Goal: Contribute content

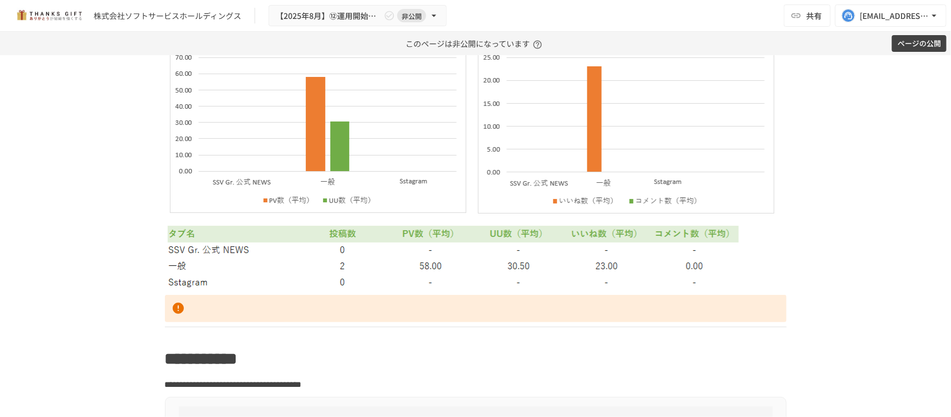
scroll to position [3439, 0]
click at [67, 238] on div "**********" at bounding box center [475, 236] width 951 height 362
click at [197, 260] on img at bounding box center [476, 141] width 616 height 293
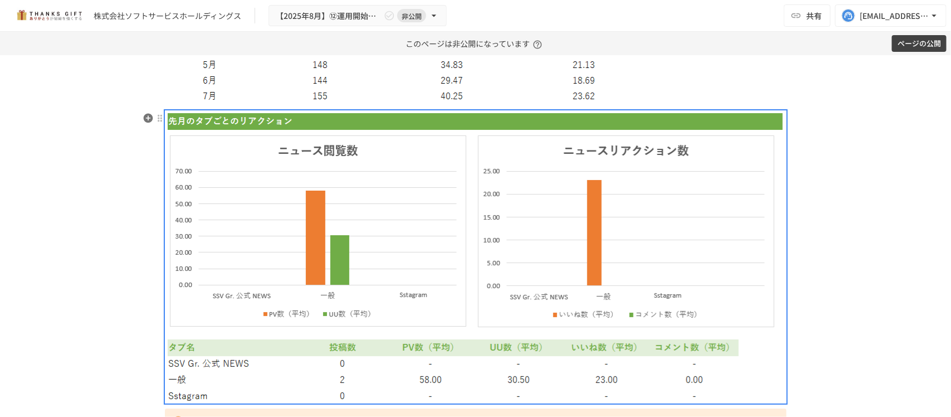
scroll to position [3300, 0]
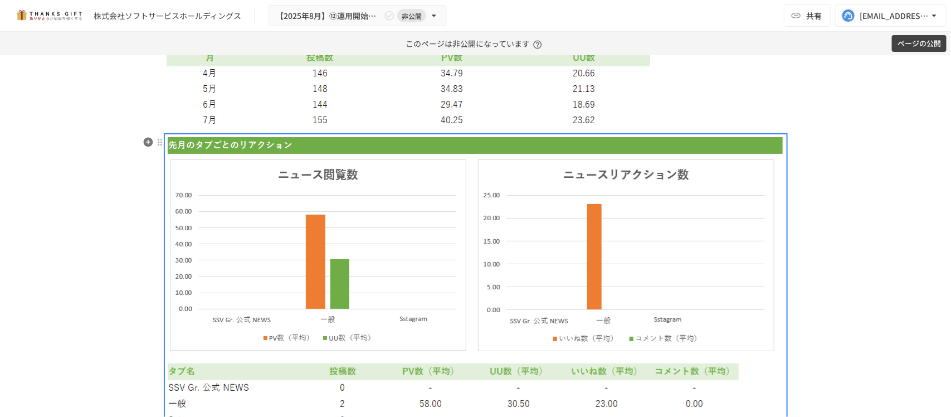
click at [501, 279] on img at bounding box center [476, 280] width 616 height 293
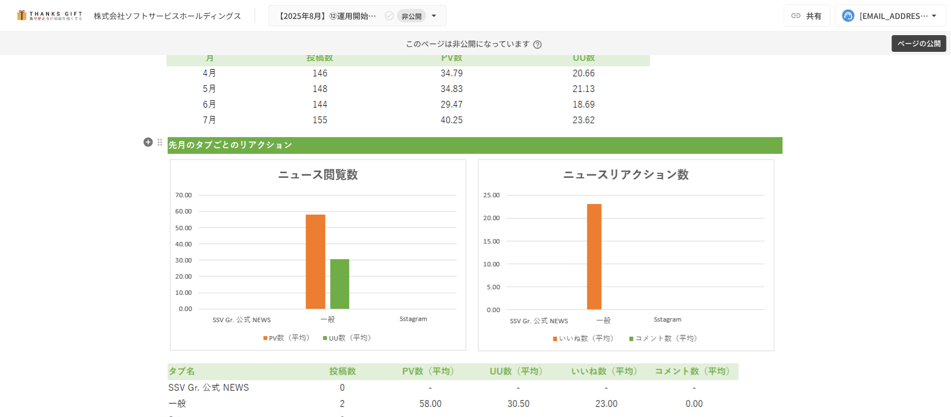
click at [212, 191] on img at bounding box center [476, 280] width 616 height 293
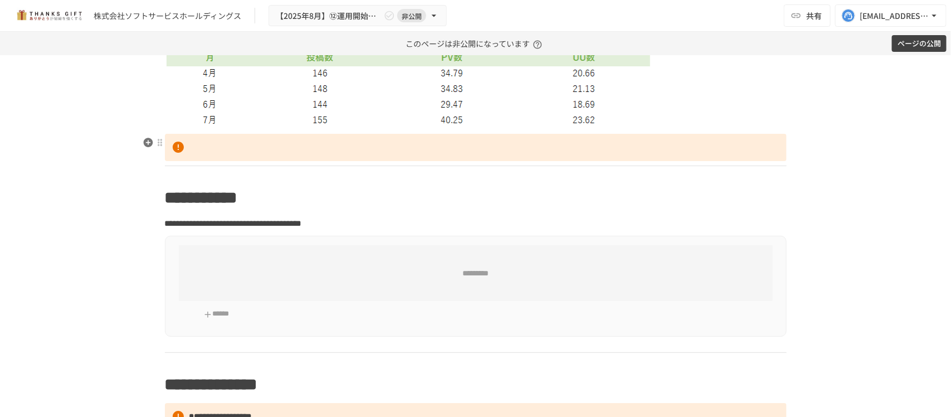
click at [188, 151] on p at bounding box center [476, 148] width 622 height 28
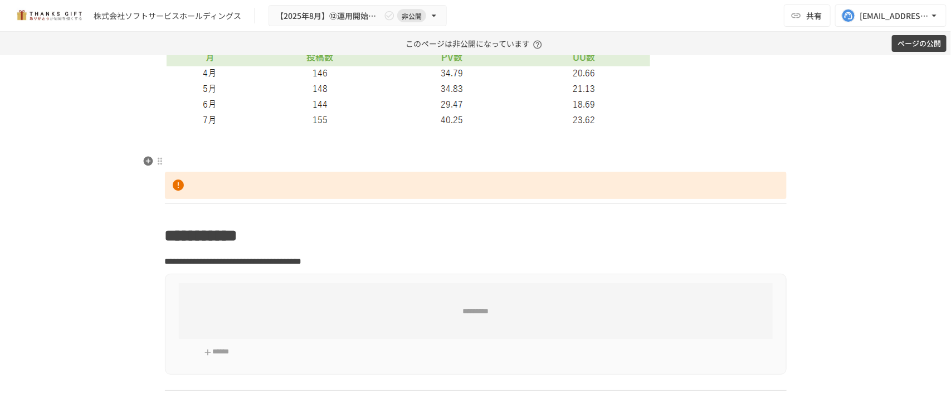
click at [147, 138] on icon "button" at bounding box center [148, 142] width 11 height 11
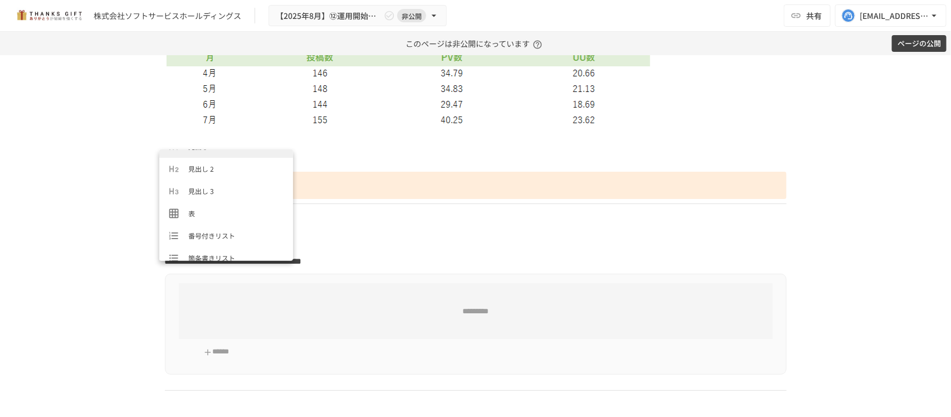
scroll to position [209, 0]
click at [205, 177] on span "画像" at bounding box center [236, 174] width 96 height 11
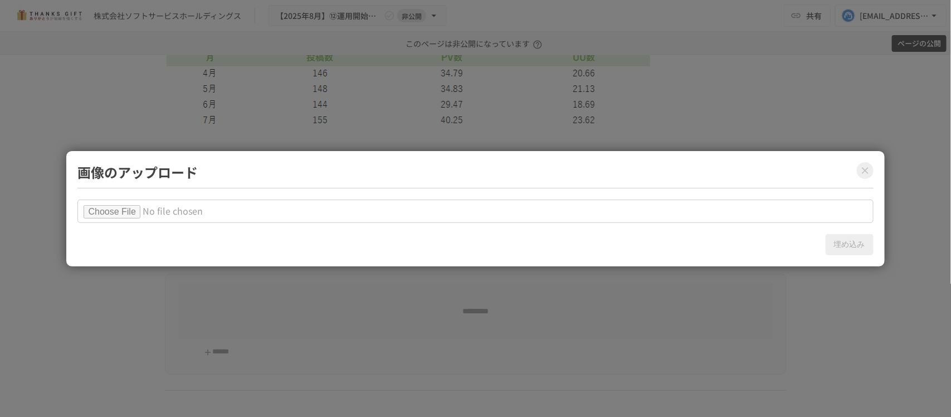
click at [134, 206] on input "file" at bounding box center [475, 211] width 796 height 23
type input "**********"
click at [846, 245] on button "埋め込み" at bounding box center [850, 244] width 48 height 21
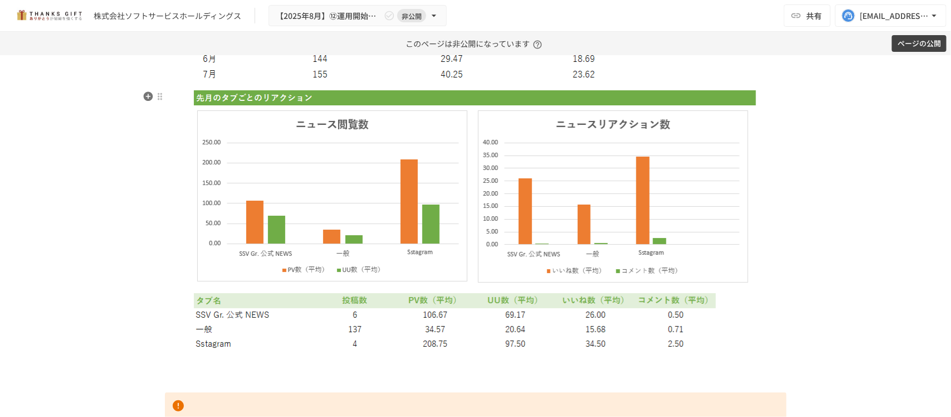
scroll to position [3579, 0]
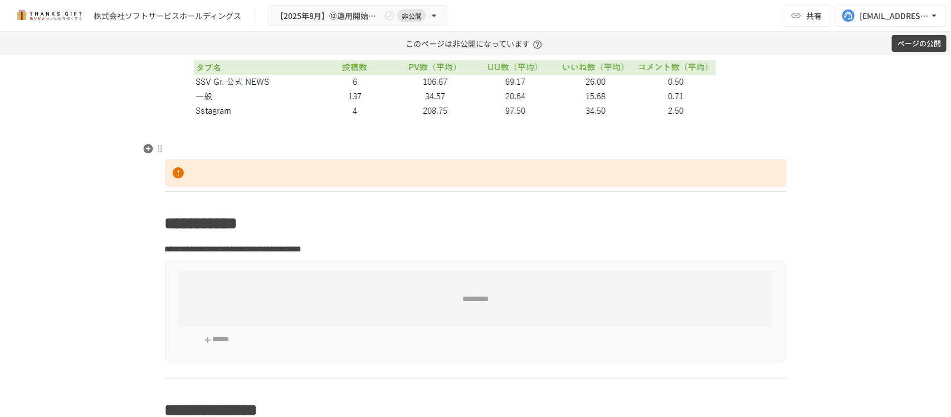
click at [505, 149] on p at bounding box center [476, 147] width 622 height 14
